Goal: Task Accomplishment & Management: Use online tool/utility

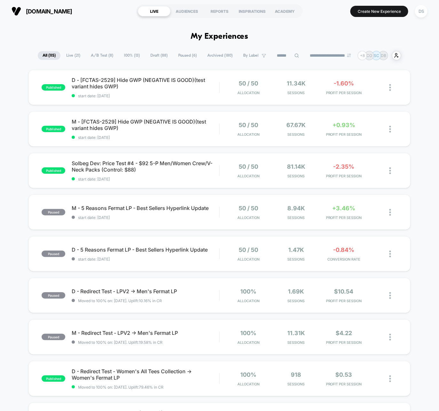
drag, startPoint x: 110, startPoint y: 67, endPoint x: 96, endPoint y: 29, distance: 40.8
click at [114, 160] on div "published Solbeg Dev: Price Test #4 - $92 5-P Men/Women Crew/V-Neck Packs (Cont…" at bounding box center [219, 170] width 382 height 35
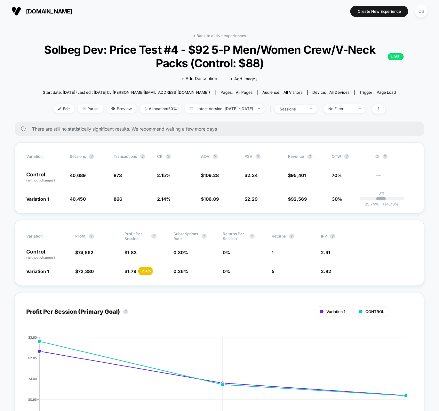
click at [222, 33] on link "< Back to all live experiences" at bounding box center [219, 35] width 53 height 5
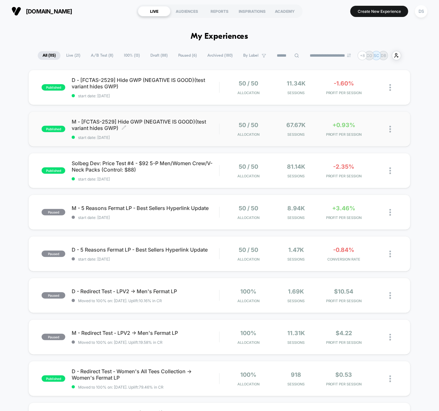
click at [189, 122] on span "M - [FCTAS-2529] Hide GWP (NEGATIVE IS GOOD)(test variant hides GWP) Click to e…" at bounding box center [145, 124] width 147 height 13
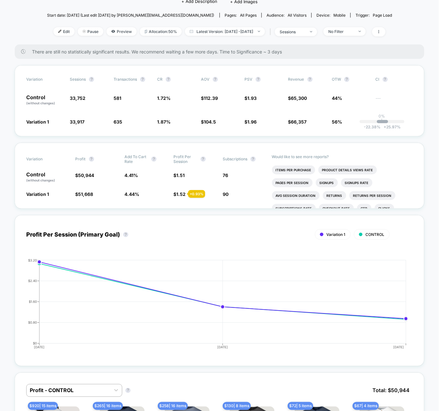
scroll to position [78, 0]
